Goal: Information Seeking & Learning: Learn about a topic

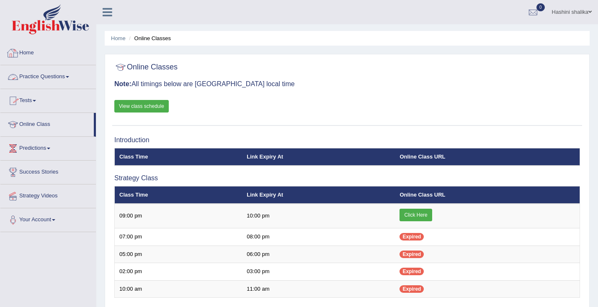
click at [38, 55] on link "Home" at bounding box center [47, 51] width 95 height 21
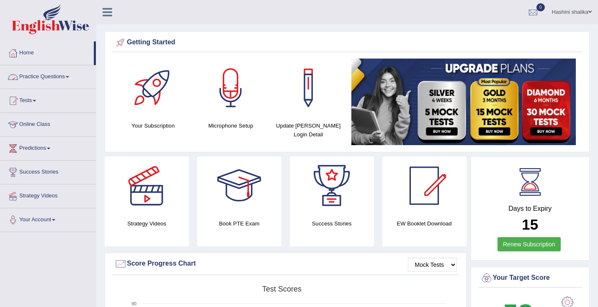
click at [37, 82] on link "Practice Questions" at bounding box center [47, 75] width 95 height 21
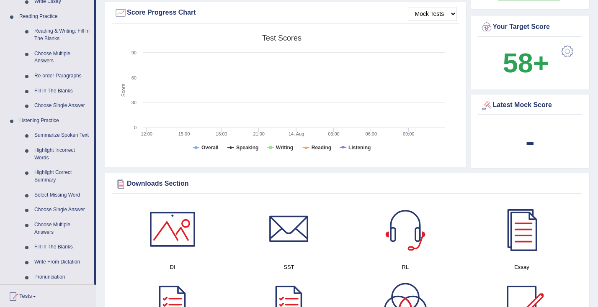
scroll to position [354, 0]
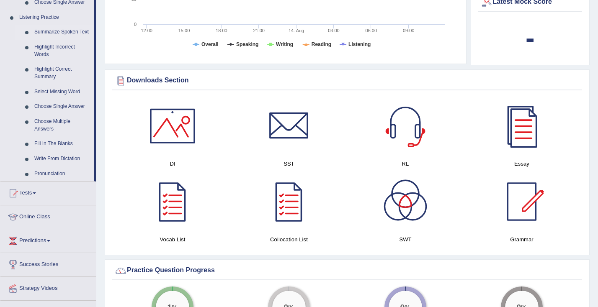
click at [53, 27] on link "Summarize Spoken Text" at bounding box center [62, 32] width 63 height 15
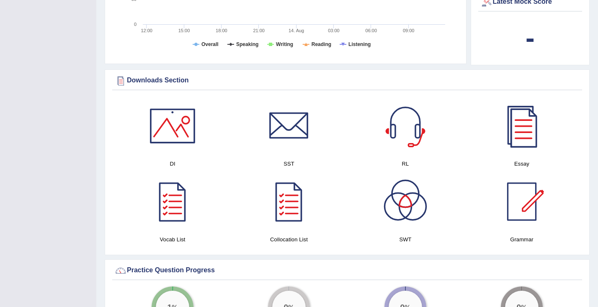
scroll to position [91, 0]
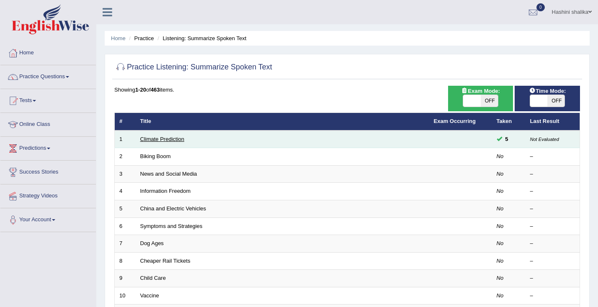
click at [171, 138] on link "Climate Prediction" at bounding box center [162, 139] width 44 height 6
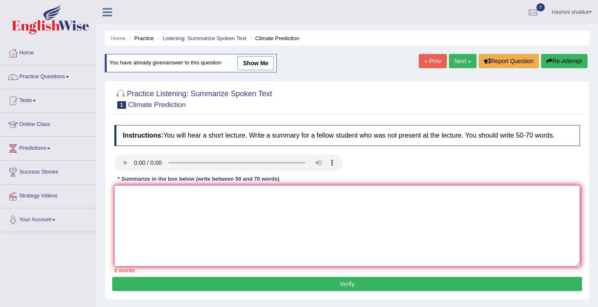
click at [138, 206] on textarea at bounding box center [346, 225] width 465 height 81
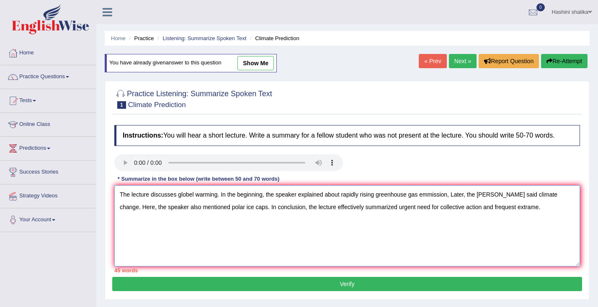
type textarea "The lecture discusses globel warming. In the beginning, the speaker explained a…"
click at [168, 283] on button "Verify" at bounding box center [347, 284] width 470 height 14
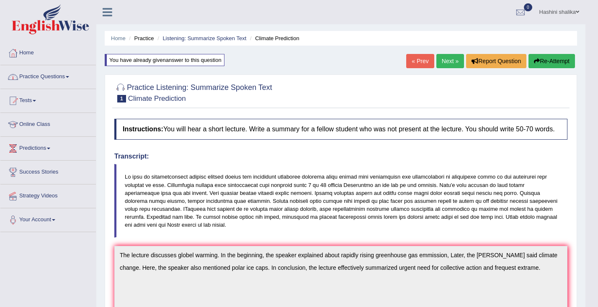
click at [24, 55] on link "Home" at bounding box center [47, 51] width 95 height 21
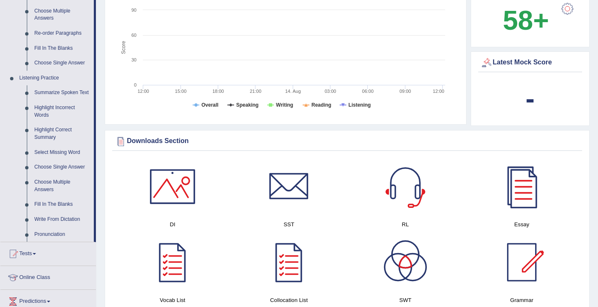
scroll to position [295, 0]
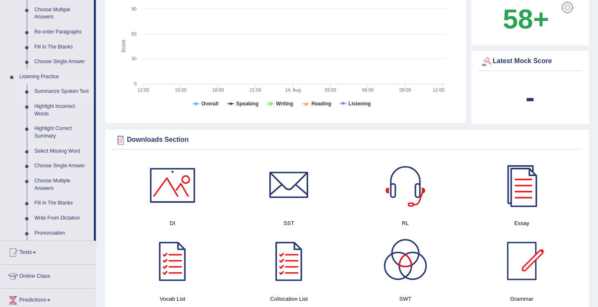
click at [64, 90] on link "Summarize Spoken Text" at bounding box center [62, 91] width 63 height 15
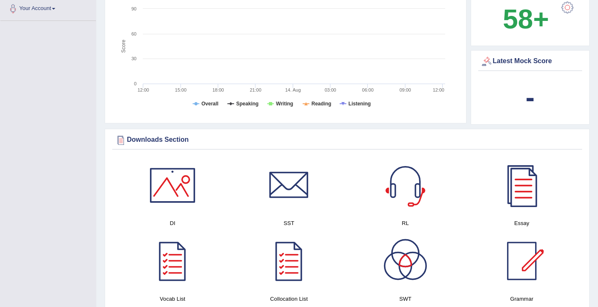
scroll to position [134, 0]
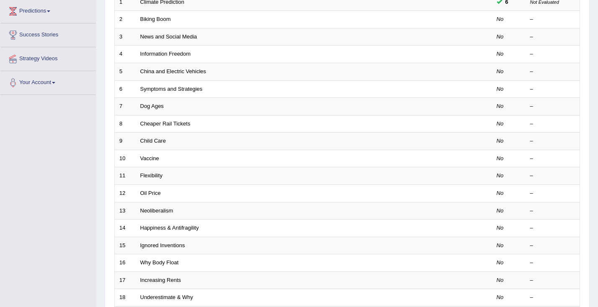
scroll to position [137, 0]
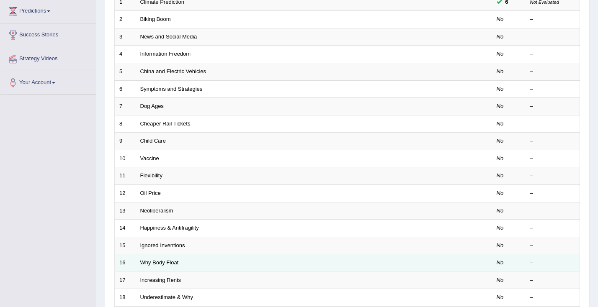
click at [149, 262] on link "Why Body Float" at bounding box center [159, 262] width 39 height 6
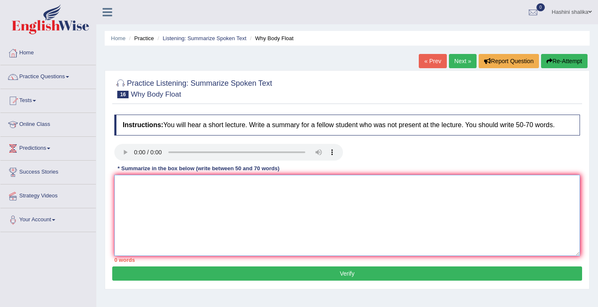
click at [128, 181] on textarea at bounding box center [346, 215] width 465 height 81
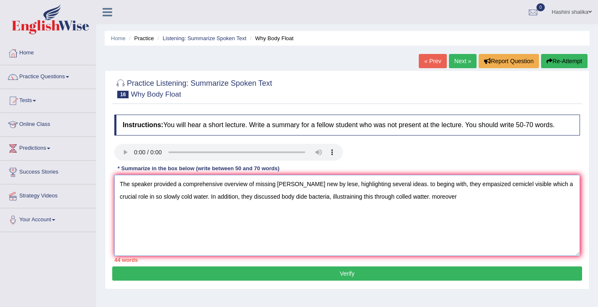
click at [402, 198] on textarea "The speaker provided a comprehensive overview of missing holle new by lese, hig…" at bounding box center [346, 215] width 465 height 81
click at [440, 196] on textarea "The speaker provided a comprehensive overview of missing holle new by lese, hig…" at bounding box center [346, 215] width 465 height 81
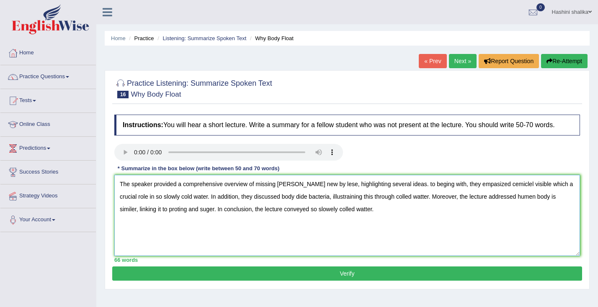
type textarea "The speaker provided a comprehensive overview of missing holle new by lese, hig…"
click at [424, 274] on button "Verify" at bounding box center [347, 274] width 470 height 14
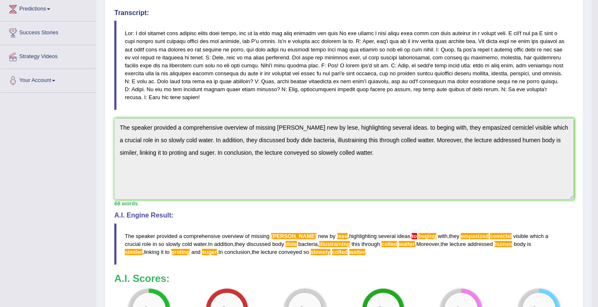
scroll to position [144, 0]
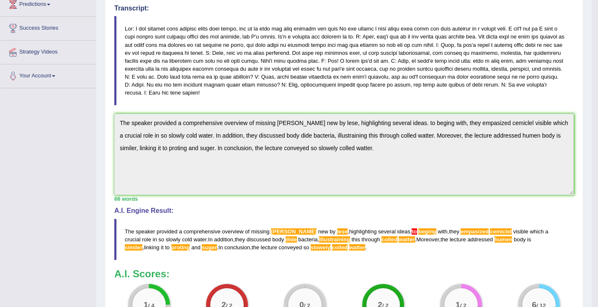
click at [277, 229] on span "holle" at bounding box center [294, 232] width 46 height 6
drag, startPoint x: 125, startPoint y: 219, endPoint x: 354, endPoint y: 246, distance: 230.1
click at [354, 246] on blockquote "The speaker provided a comprehensive overview of missing holle new by lese , hi…" at bounding box center [343, 239] width 459 height 41
click at [190, 244] on span "proting" at bounding box center [180, 247] width 19 height 6
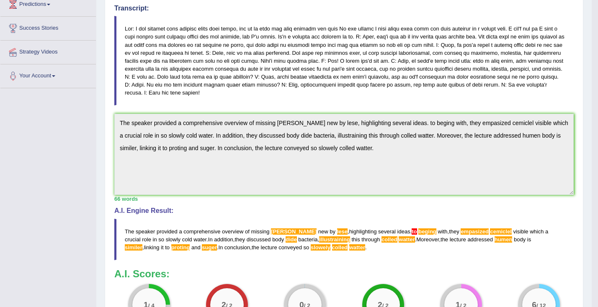
click at [190, 244] on span "proting" at bounding box center [180, 247] width 19 height 6
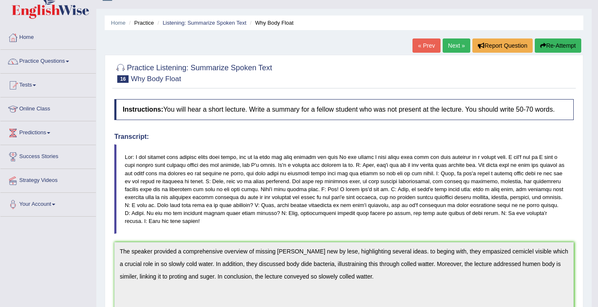
scroll to position [0, 0]
